Goal: Task Accomplishment & Management: Understand process/instructions

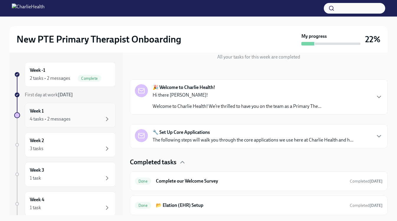
click at [104, 114] on div "Week 1 4 tasks • 2 messages" at bounding box center [70, 115] width 81 height 15
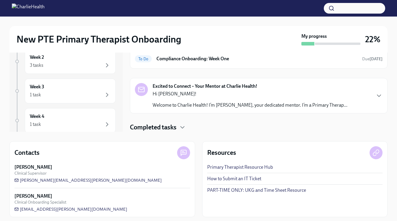
scroll to position [55, 0]
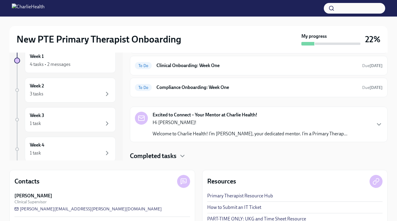
click at [193, 133] on p "Welcome to Charlie Health! I’m [PERSON_NAME], your dedicated mentor. I’m a Prim…" at bounding box center [249, 133] width 195 height 6
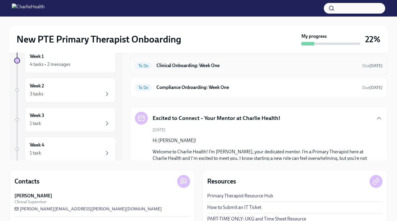
click at [246, 68] on h6 "Clinical Onboarding: Week One" at bounding box center [256, 65] width 201 height 6
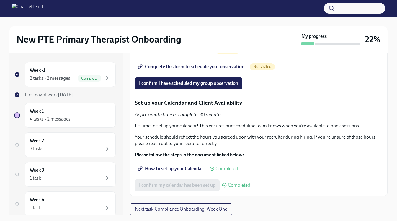
scroll to position [1197, 0]
click at [173, 203] on button "Next task : Compliance Onboarding: Week One" at bounding box center [181, 209] width 102 height 12
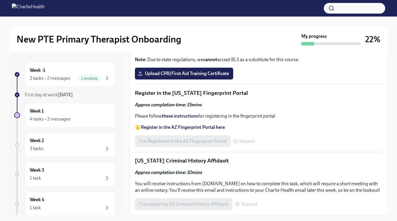
scroll to position [203, 0]
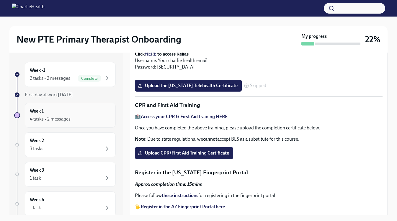
click at [84, 118] on div "4 tasks • 2 messages" at bounding box center [70, 118] width 81 height 7
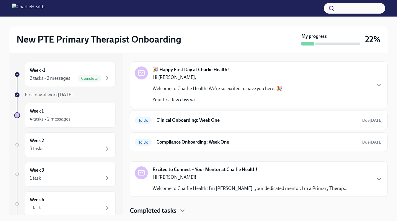
scroll to position [3, 0]
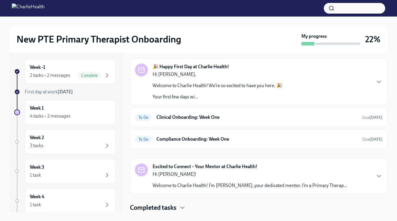
click at [178, 199] on div "🎉 Happy First Day at Charlie Health! Hi Jessie, Welcome to Charlie Health! We’r…" at bounding box center [258, 134] width 257 height 153
click at [174, 205] on h4 "Completed tasks" at bounding box center [153, 207] width 47 height 9
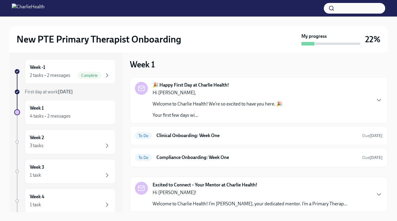
scroll to position [0, 0]
